Goal: Navigation & Orientation: Find specific page/section

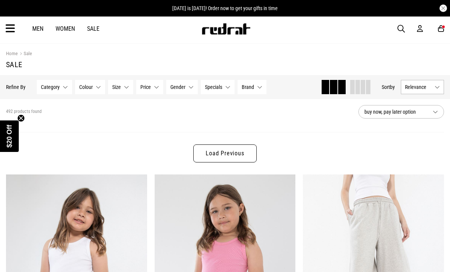
click at [38, 28] on link "Men" at bounding box center [37, 28] width 11 height 7
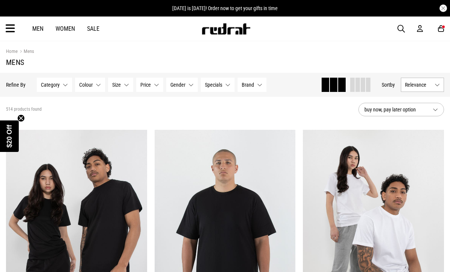
click at [12, 28] on icon at bounding box center [10, 29] width 9 height 12
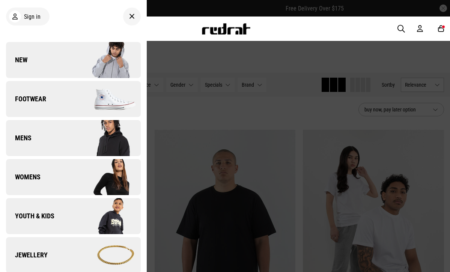
click at [56, 135] on link "Mens" at bounding box center [73, 138] width 135 height 36
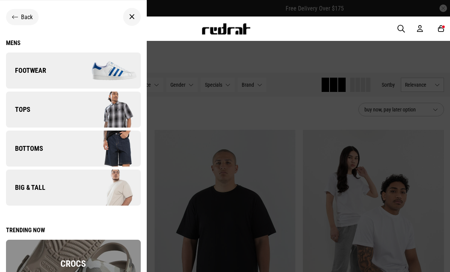
click at [65, 190] on link "Big & Tall" at bounding box center [73, 188] width 135 height 36
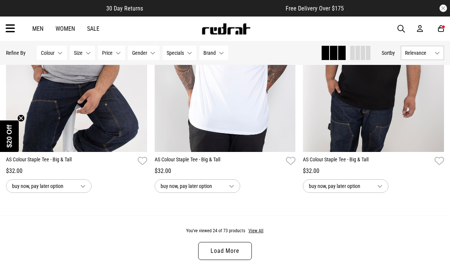
scroll to position [2045, 0]
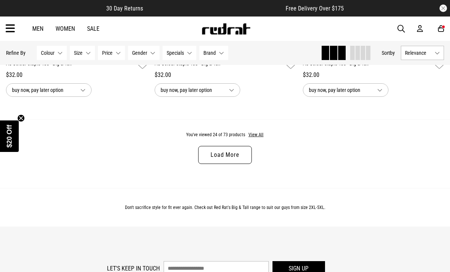
click at [230, 153] on link "Load More" at bounding box center [224, 155] width 53 height 18
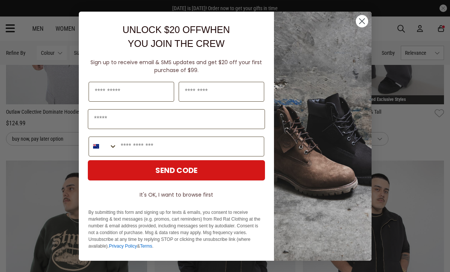
click at [363, 21] on circle "Close dialog" at bounding box center [361, 21] width 12 height 12
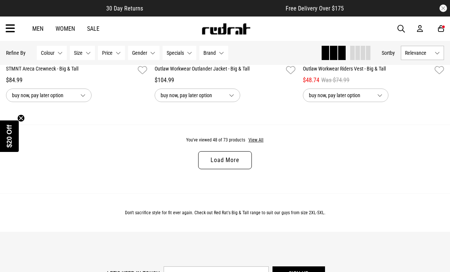
scroll to position [4068, 0]
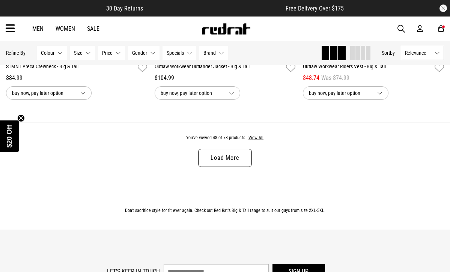
click at [232, 162] on link "Load More" at bounding box center [224, 158] width 53 height 18
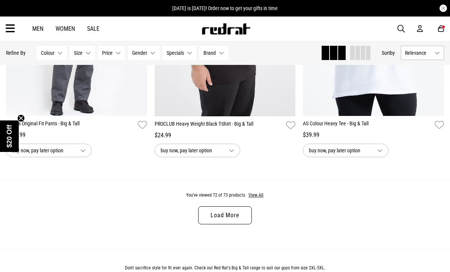
scroll to position [6037, 0]
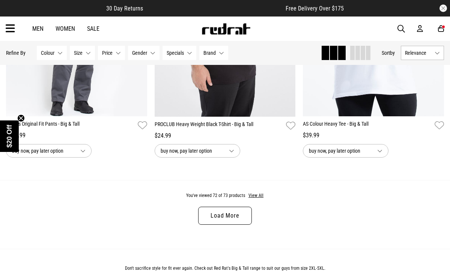
click at [236, 213] on link "Load More" at bounding box center [224, 216] width 53 height 18
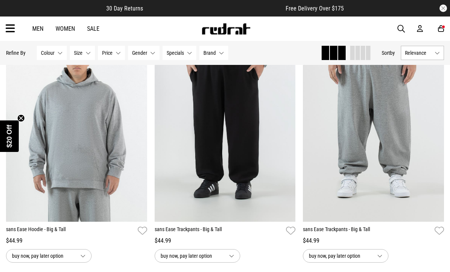
scroll to position [2625, 0]
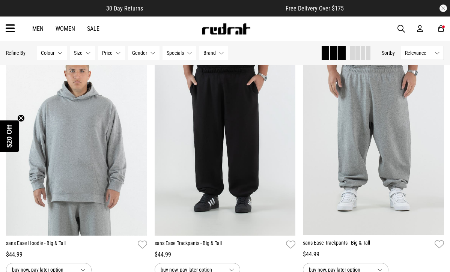
click at [102, 29] on div "Men Women Sale" at bounding box center [65, 28] width 79 height 7
click at [96, 29] on link "Sale" at bounding box center [93, 28] width 12 height 7
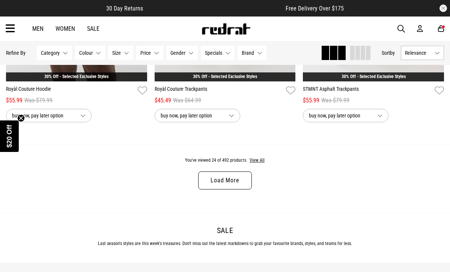
scroll to position [2026, 0]
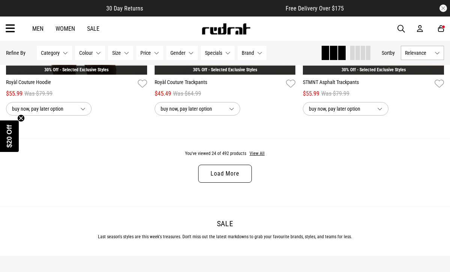
click at [244, 176] on link "Load More" at bounding box center [224, 174] width 53 height 18
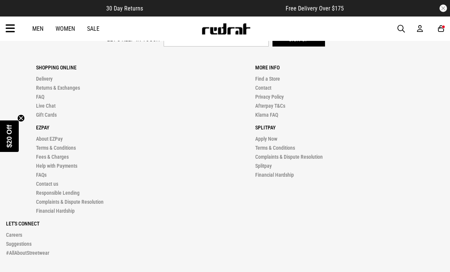
scroll to position [4215, 0]
